Goal: Navigation & Orientation: Find specific page/section

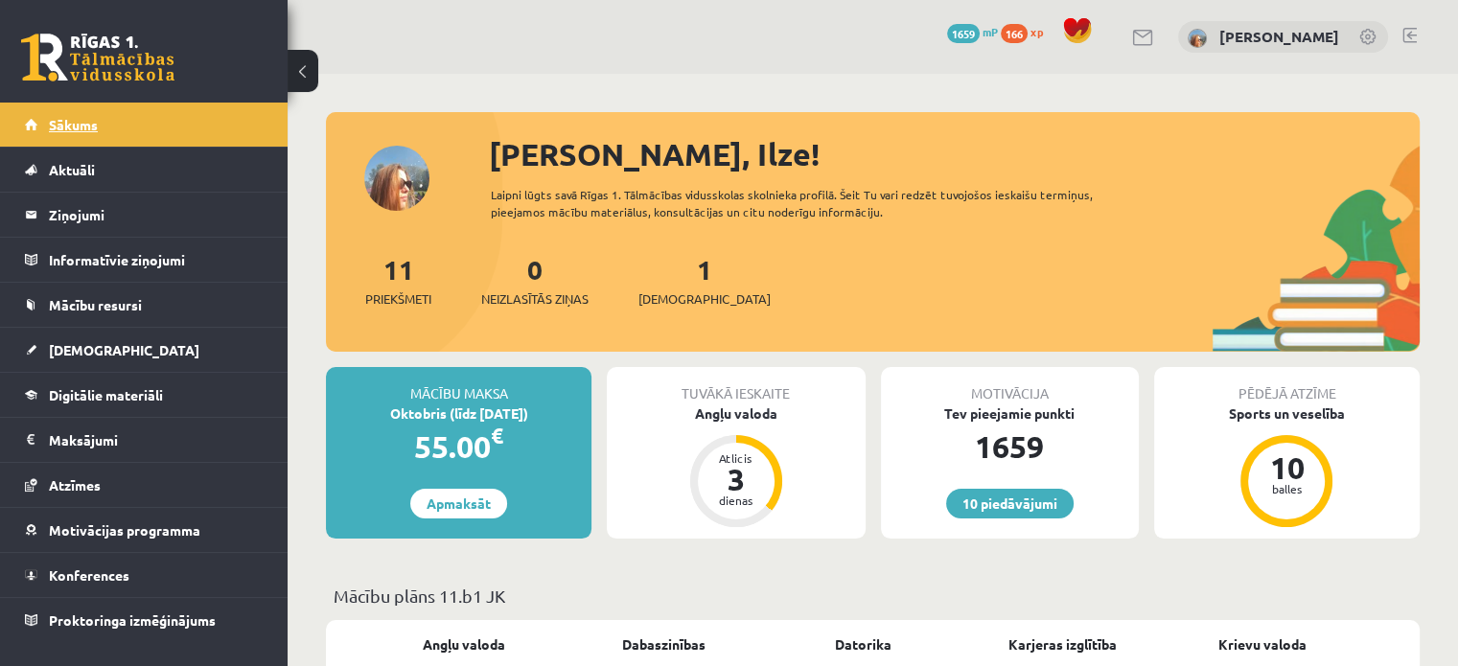
click at [86, 118] on span "Sākums" at bounding box center [73, 124] width 49 height 17
